Goal: Information Seeking & Learning: Understand process/instructions

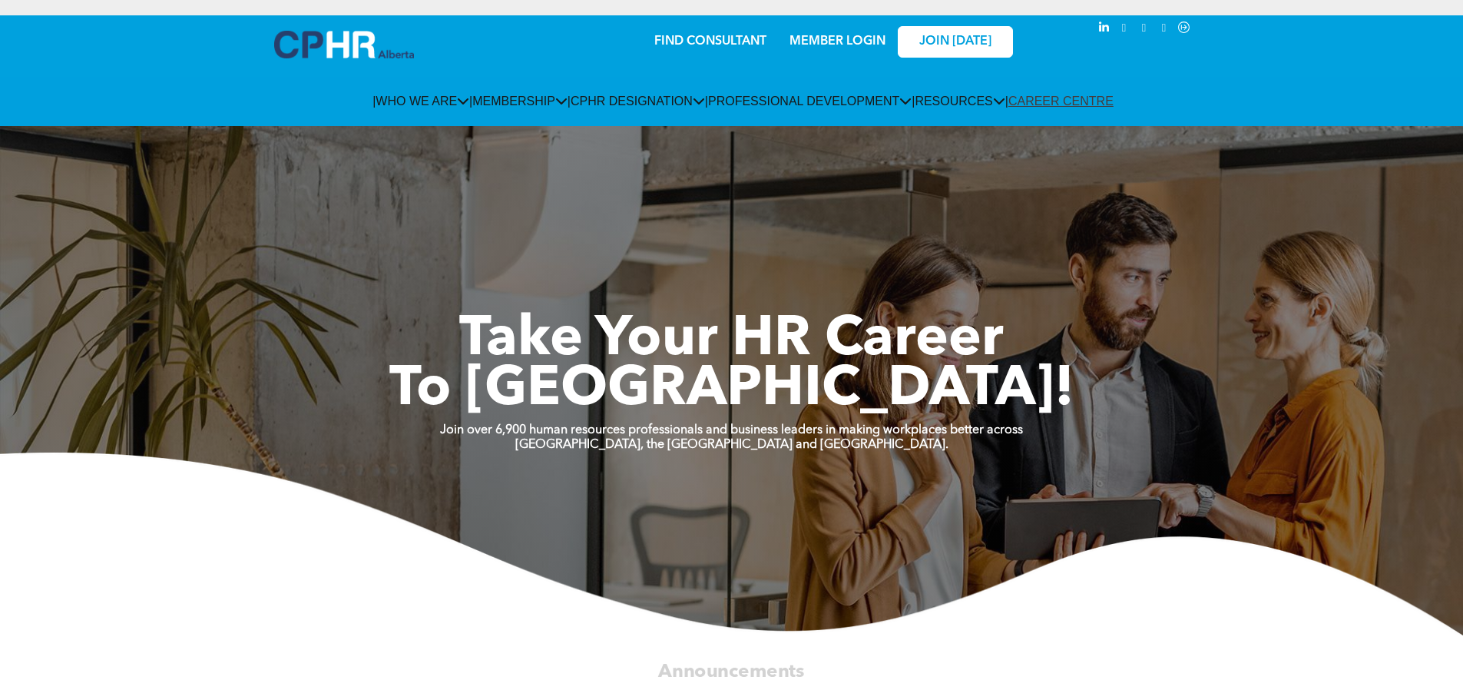
click at [838, 35] on link "MEMBER LOGIN" at bounding box center [837, 41] width 96 height 12
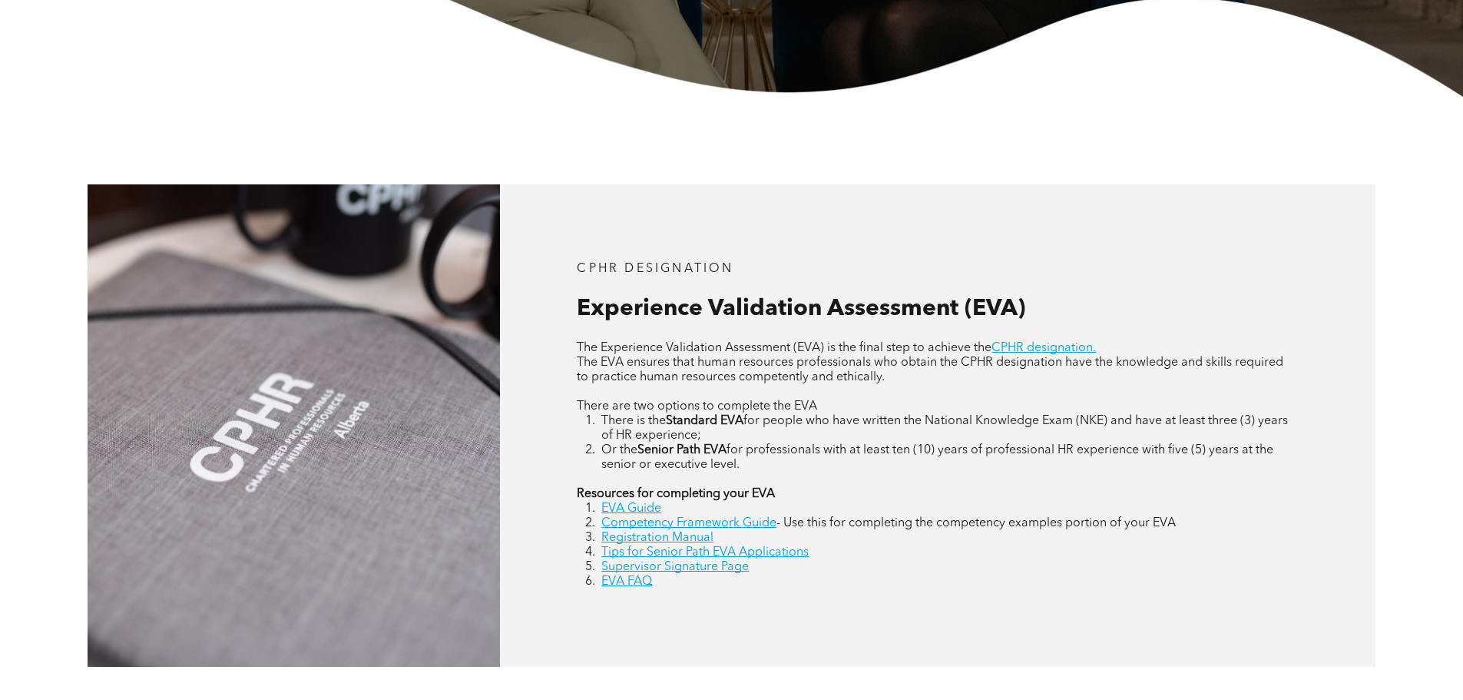
scroll to position [691, 0]
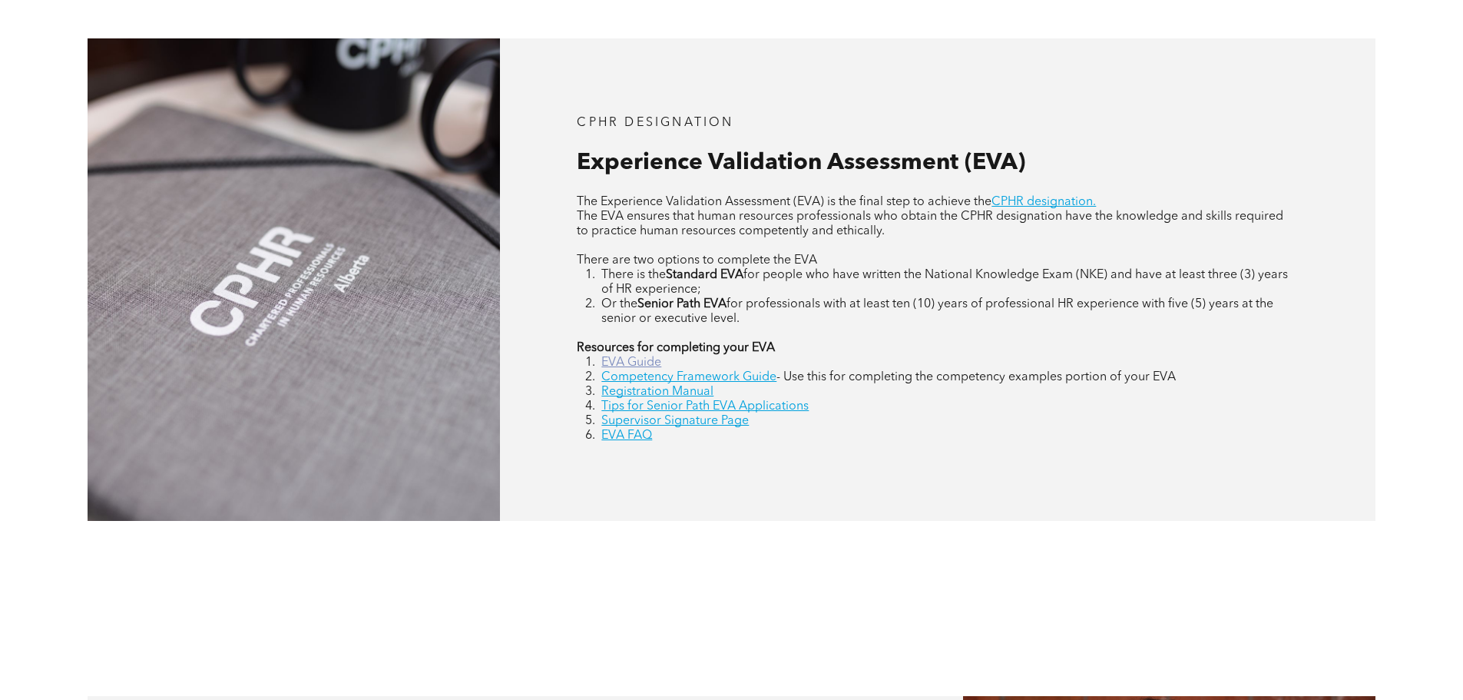
click at [621, 362] on link "EVA Guide" at bounding box center [631, 362] width 60 height 12
click at [649, 361] on link "EVA Guide" at bounding box center [631, 362] width 60 height 12
click at [631, 432] on link "EVA FAQ" at bounding box center [626, 435] width 51 height 12
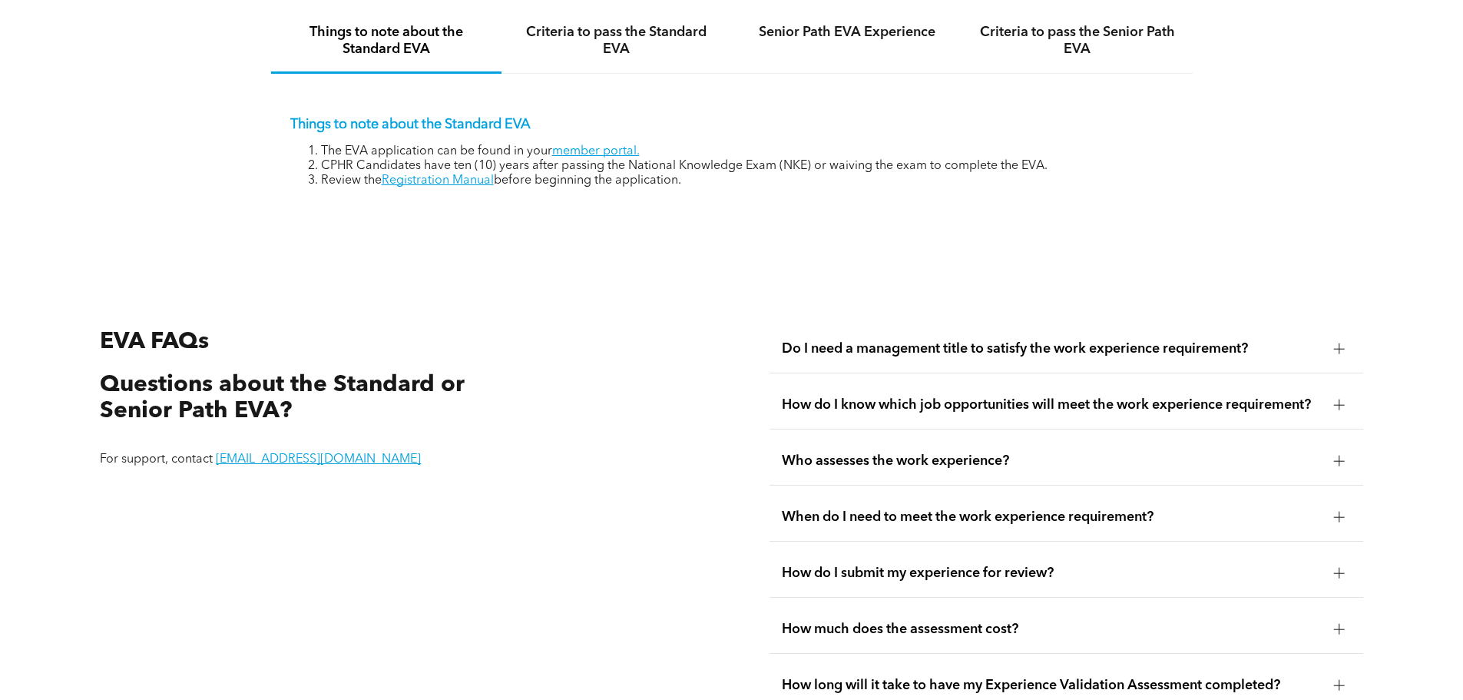
scroll to position [2584, 0]
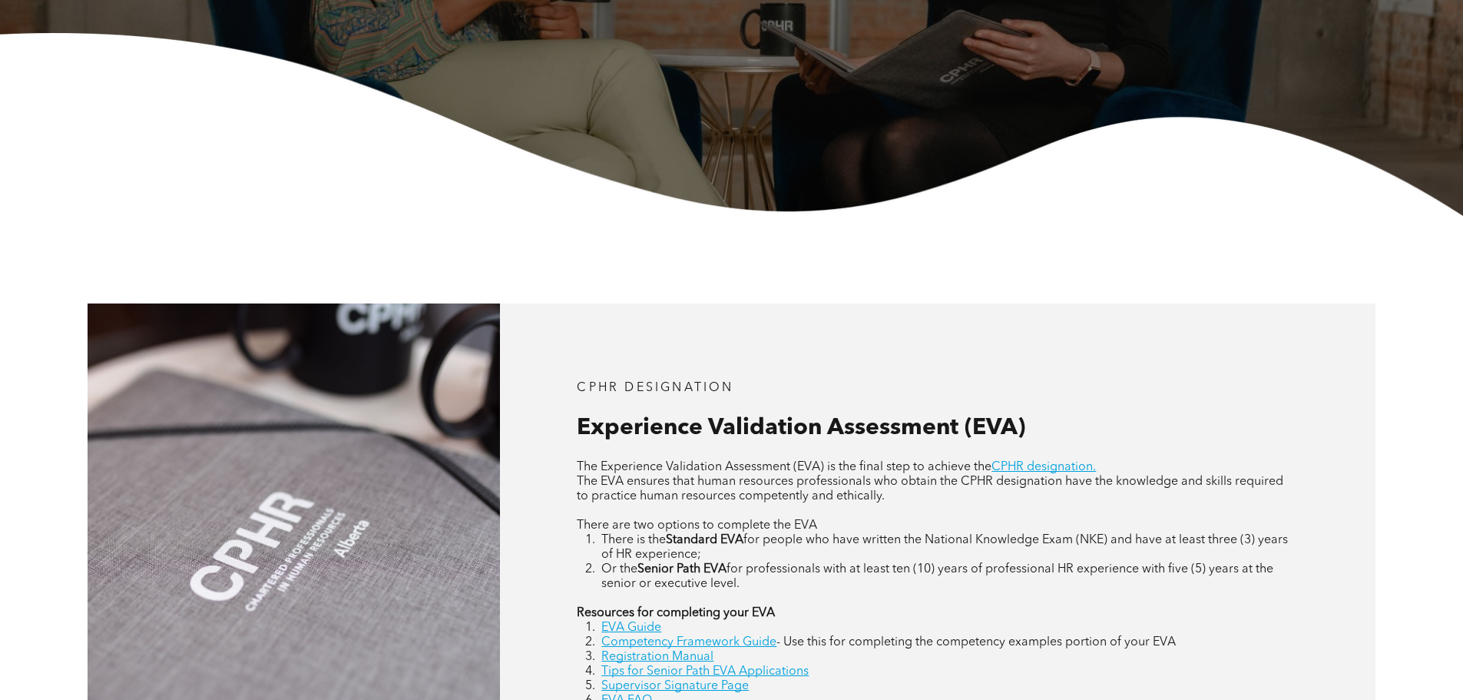
scroll to position [691, 0]
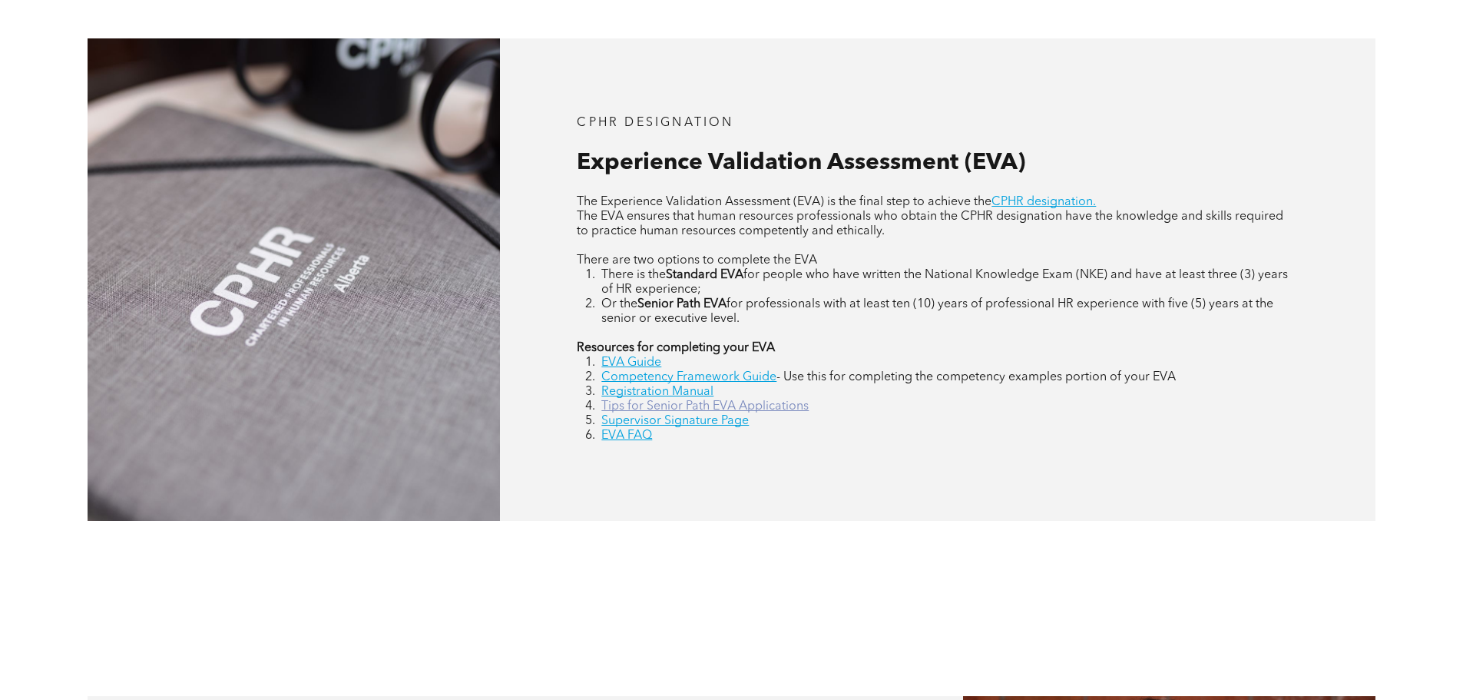
click at [789, 412] on link "Tips for Senior Path EVA Applications" at bounding box center [704, 406] width 207 height 12
click at [1043, 577] on div "CPHR DESIGNATION Experience Validation Assessment (EVA) The Experience Validati…" at bounding box center [731, 279] width 1463 height 657
click at [687, 389] on link "Registration Manual" at bounding box center [657, 392] width 112 height 12
click at [688, 421] on link "Supervisor Signature Page" at bounding box center [674, 421] width 147 height 12
